Goal: Task Accomplishment & Management: Use online tool/utility

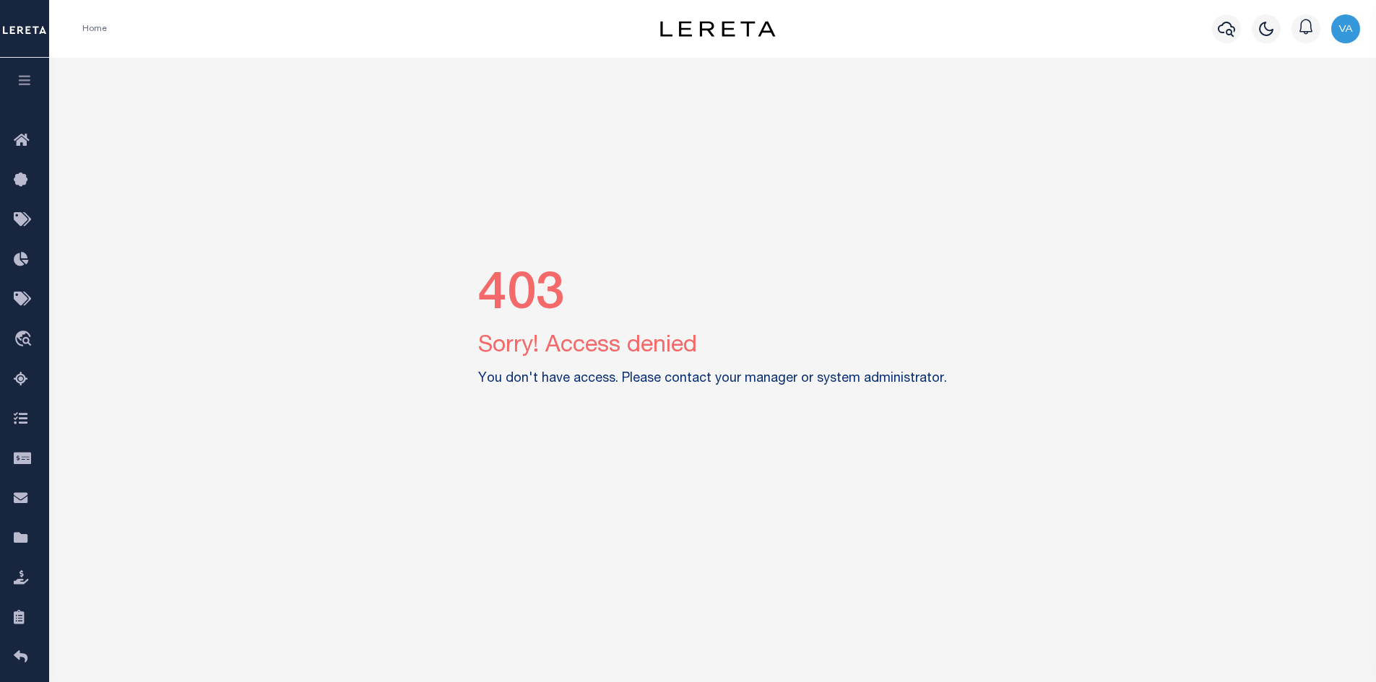
click at [1343, 25] on img "button" at bounding box center [1345, 28] width 29 height 29
click at [1267, 100] on span "Sign out" at bounding box center [1287, 102] width 41 height 10
click at [1339, 27] on img "button" at bounding box center [1345, 28] width 29 height 29
click at [1304, 103] on span "Sign out" at bounding box center [1287, 102] width 41 height 10
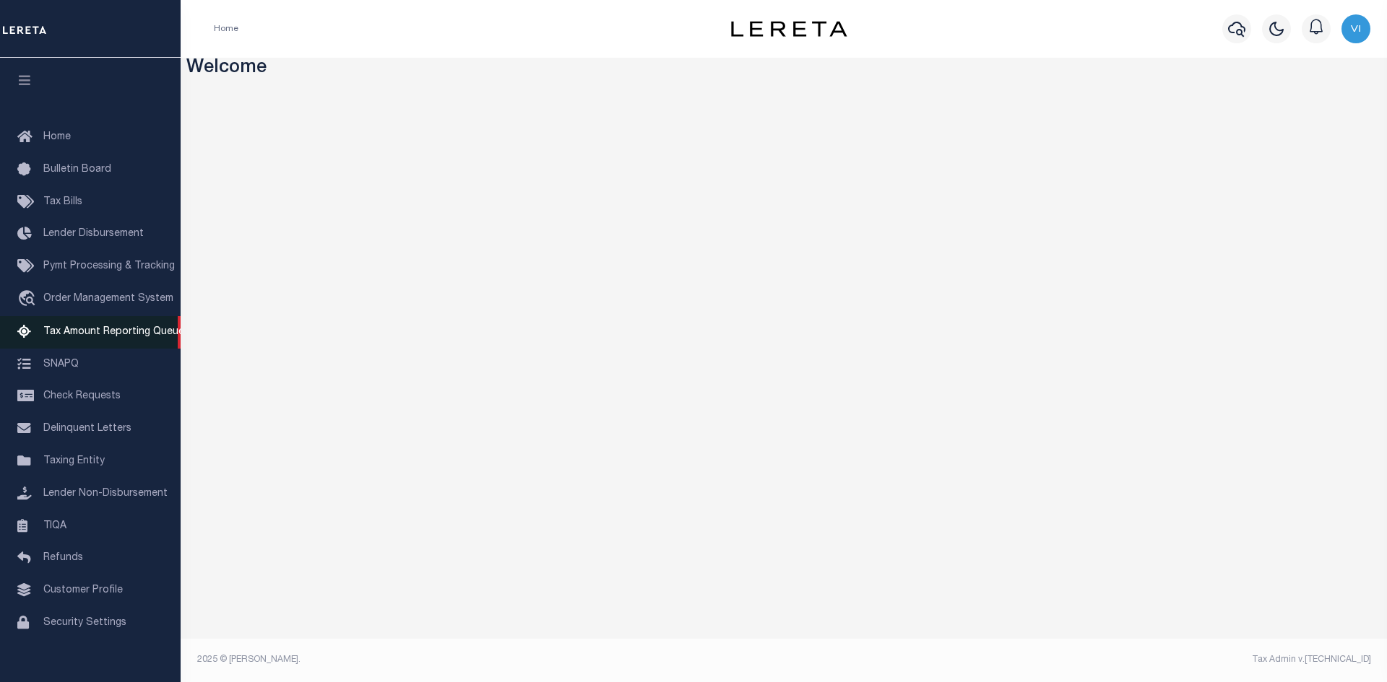
click at [115, 336] on span "Tax Amount Reporting Queue" at bounding box center [113, 332] width 141 height 10
